Goal: Task Accomplishment & Management: Use online tool/utility

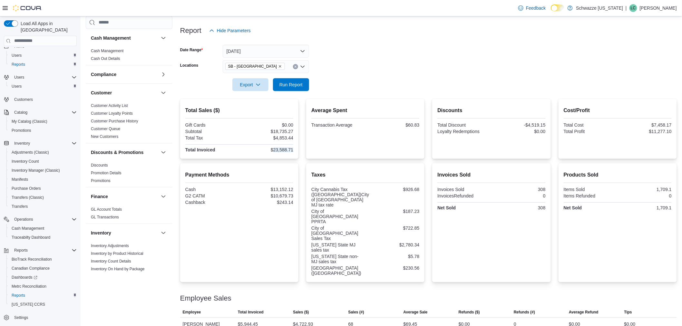
scroll to position [358, 0]
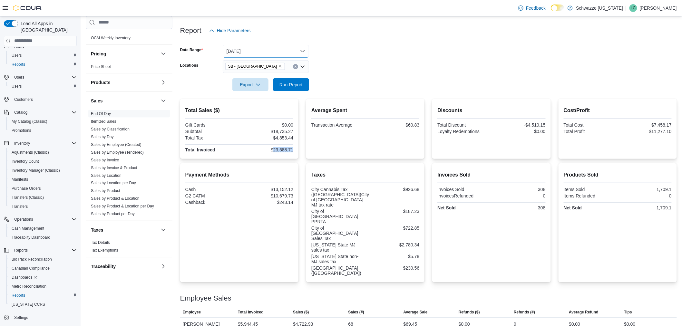
click at [259, 50] on button "[DATE]" at bounding box center [266, 51] width 86 height 13
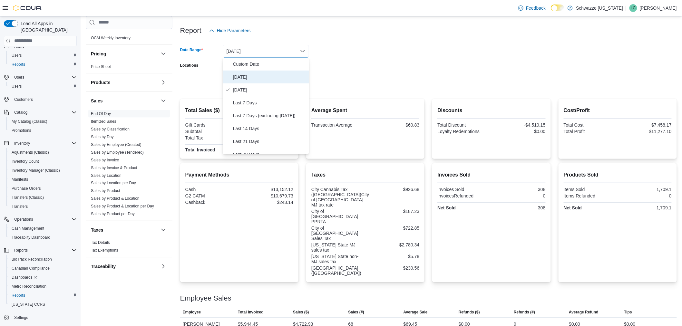
click at [252, 75] on span "[DATE]" at bounding box center [269, 77] width 73 height 8
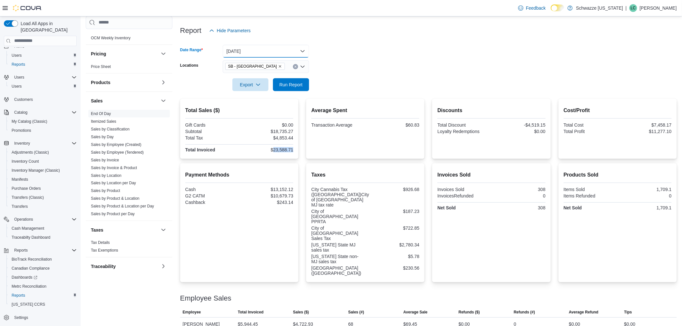
click at [259, 50] on button "Today" at bounding box center [266, 51] width 86 height 13
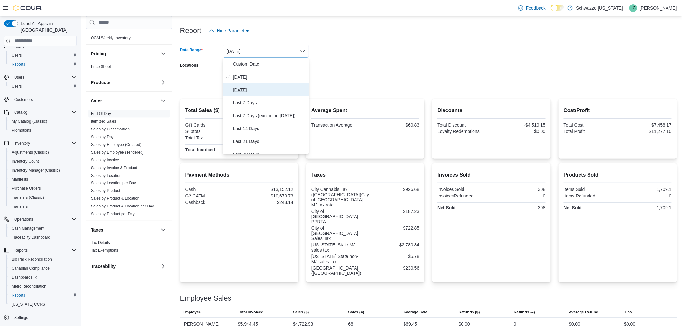
click at [249, 88] on span "Yesterday" at bounding box center [269, 90] width 73 height 8
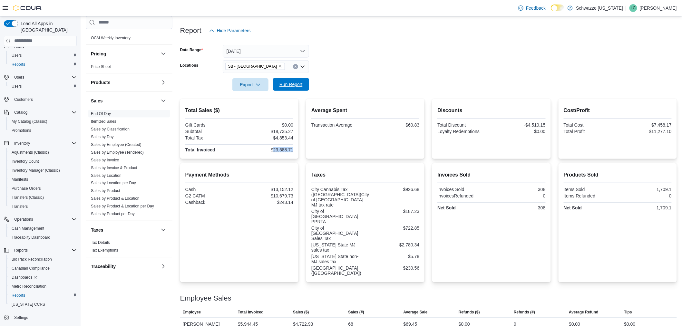
click at [283, 85] on span "Run Report" at bounding box center [290, 84] width 23 height 6
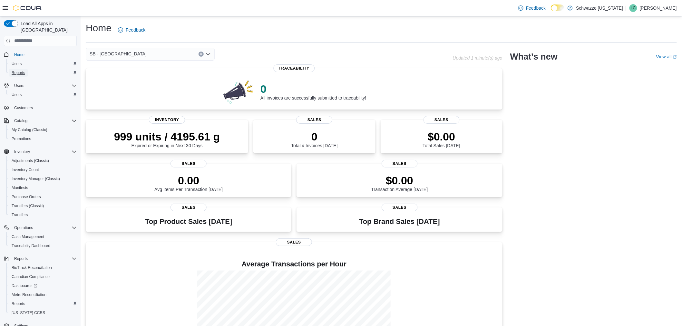
click at [23, 70] on span "Reports" at bounding box center [19, 72] width 14 height 5
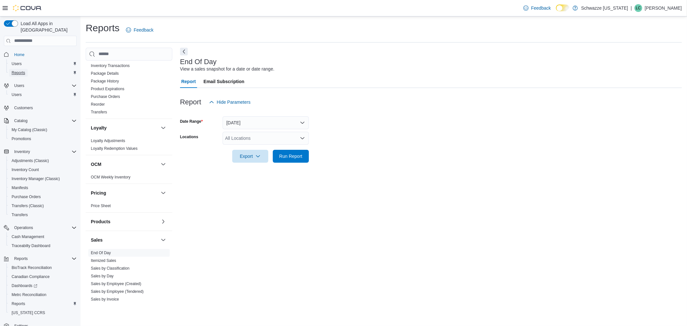
scroll to position [286, 0]
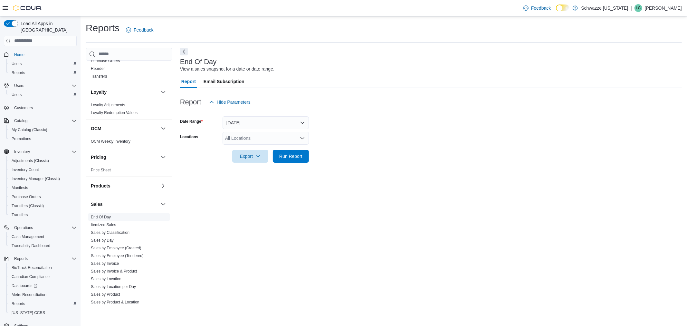
click at [104, 217] on link "End Of Day" at bounding box center [101, 217] width 20 height 5
click at [264, 142] on div "All Locations" at bounding box center [266, 138] width 86 height 13
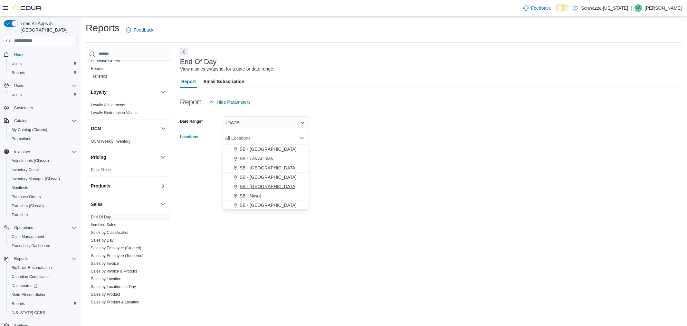
click at [264, 187] on span "SB - Manitou Springs" at bounding box center [268, 186] width 57 height 6
click at [365, 150] on form "Date Range Today Locations SB - Manitou Springs Combo box. Selected. SB - Manit…" at bounding box center [431, 136] width 502 height 54
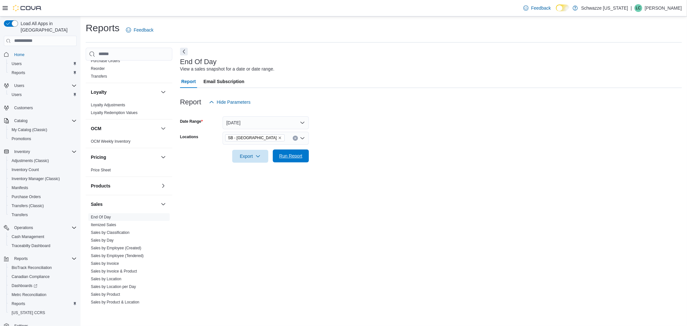
click at [303, 160] on span "Run Report" at bounding box center [291, 155] width 28 height 13
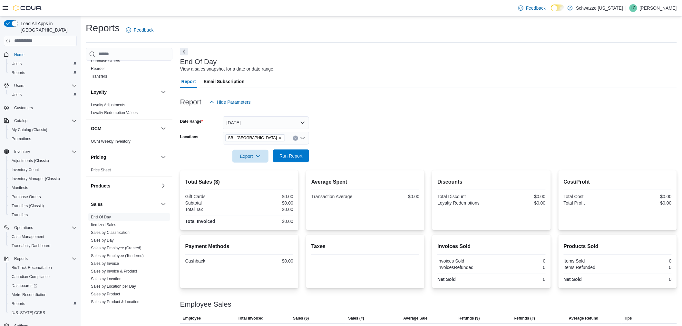
scroll to position [15, 0]
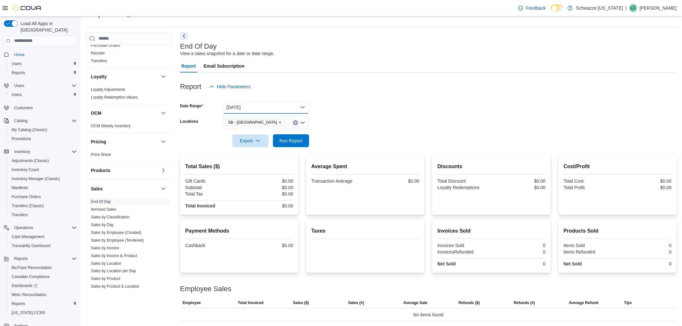
click at [263, 111] on button "Today" at bounding box center [266, 107] width 86 height 13
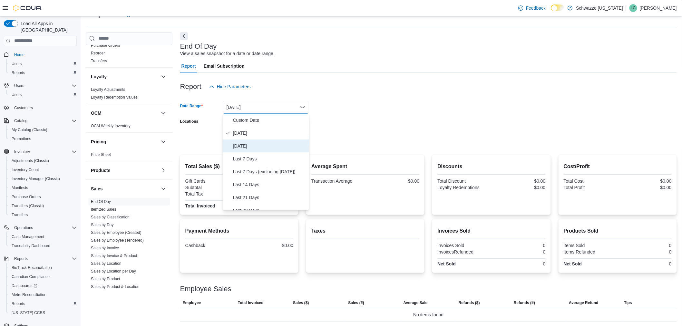
click at [254, 142] on span "Yesterday" at bounding box center [269, 146] width 73 height 8
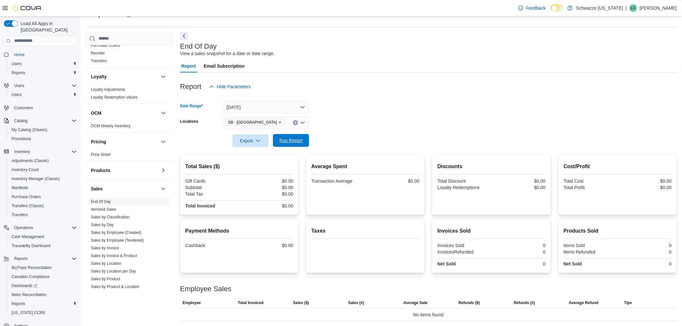
click at [277, 137] on span "Run Report" at bounding box center [291, 140] width 28 height 13
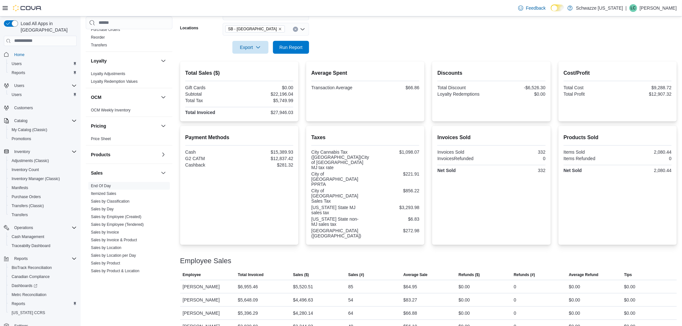
scroll to position [73, 0]
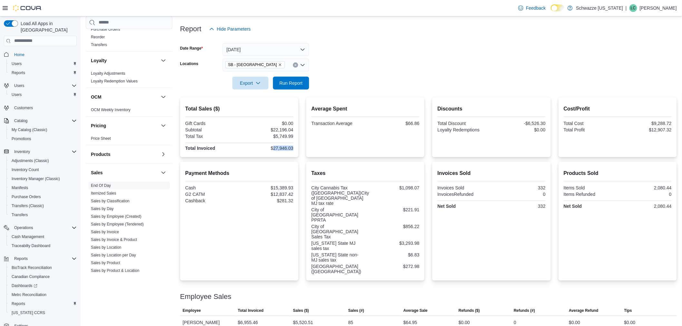
drag, startPoint x: 274, startPoint y: 146, endPoint x: 294, endPoint y: 146, distance: 19.7
click at [295, 146] on div "Total Sales ($) Gift Cards $0.00 Subtotal $22,196.04 Total Tax $5,749.99 Total …" at bounding box center [239, 127] width 118 height 60
copy div "27,946.03"
click at [373, 143] on div "Average Spent Transaction Average $66.86" at bounding box center [365, 127] width 108 height 50
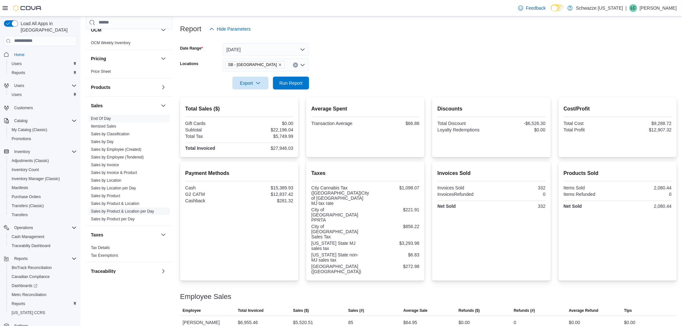
scroll to position [367, 0]
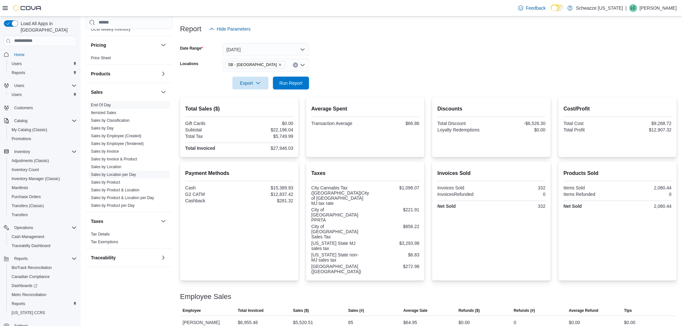
click at [130, 175] on link "Sales by Location per Day" at bounding box center [113, 174] width 45 height 5
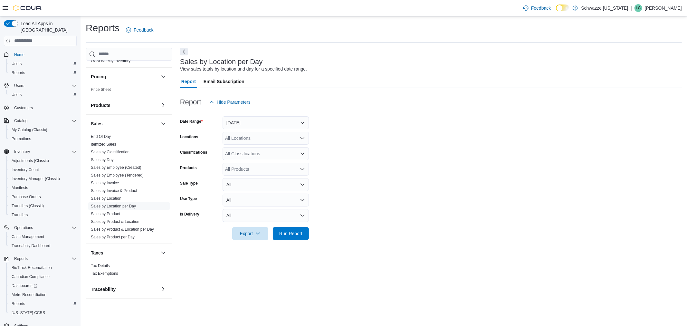
click at [263, 136] on div "All Locations" at bounding box center [266, 138] width 86 height 13
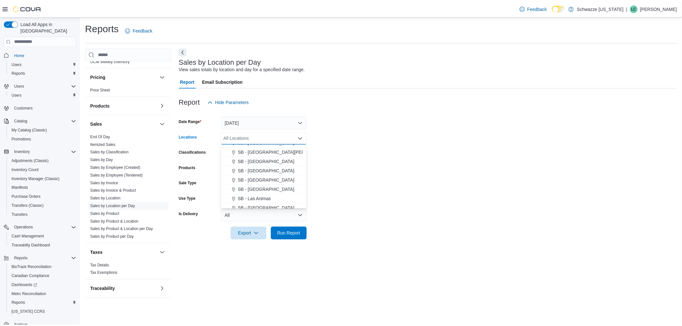
scroll to position [215, 0]
click at [265, 184] on span "SB - Manitou Springs" at bounding box center [268, 186] width 57 height 6
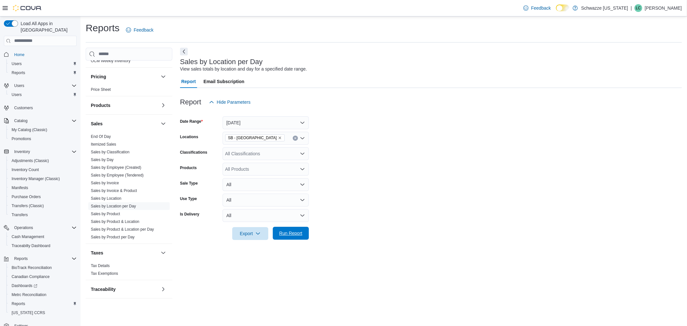
click at [294, 230] on span "Run Report" at bounding box center [291, 233] width 28 height 13
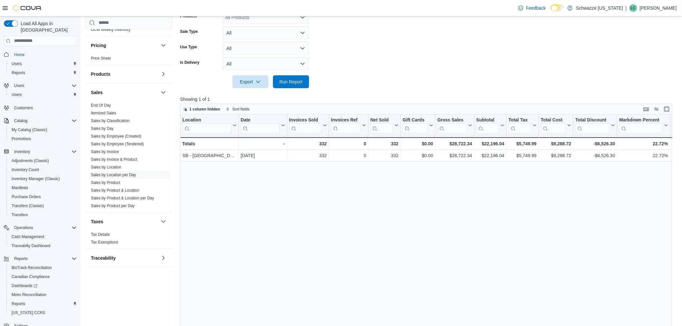
scroll to position [179, 0]
